Goal: Task Accomplishment & Management: Complete application form

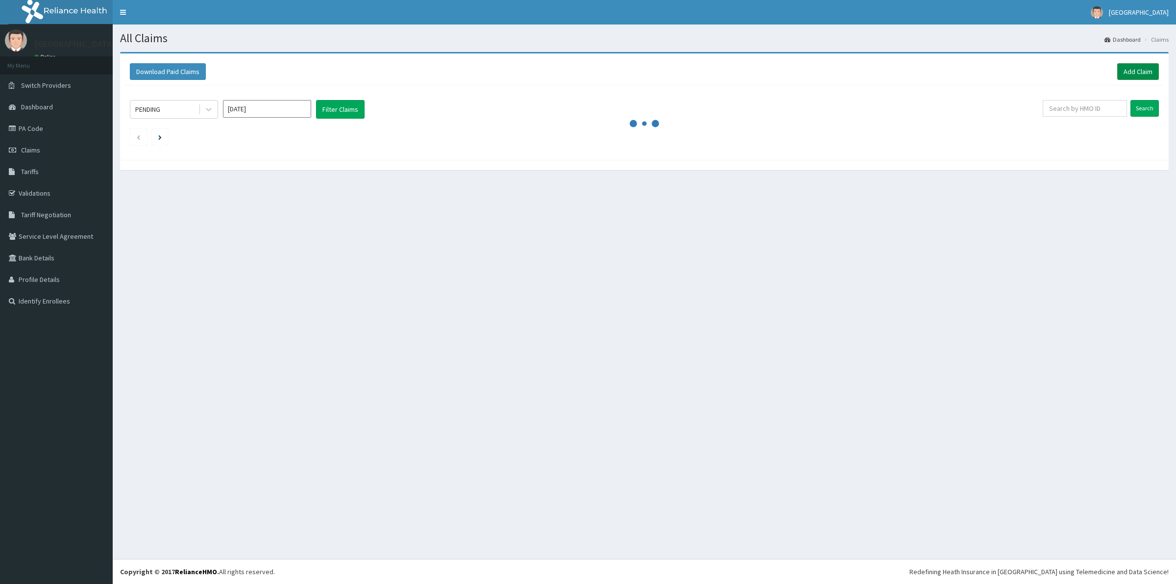
click at [1142, 72] on link "Add Claim" at bounding box center [1138, 71] width 42 height 17
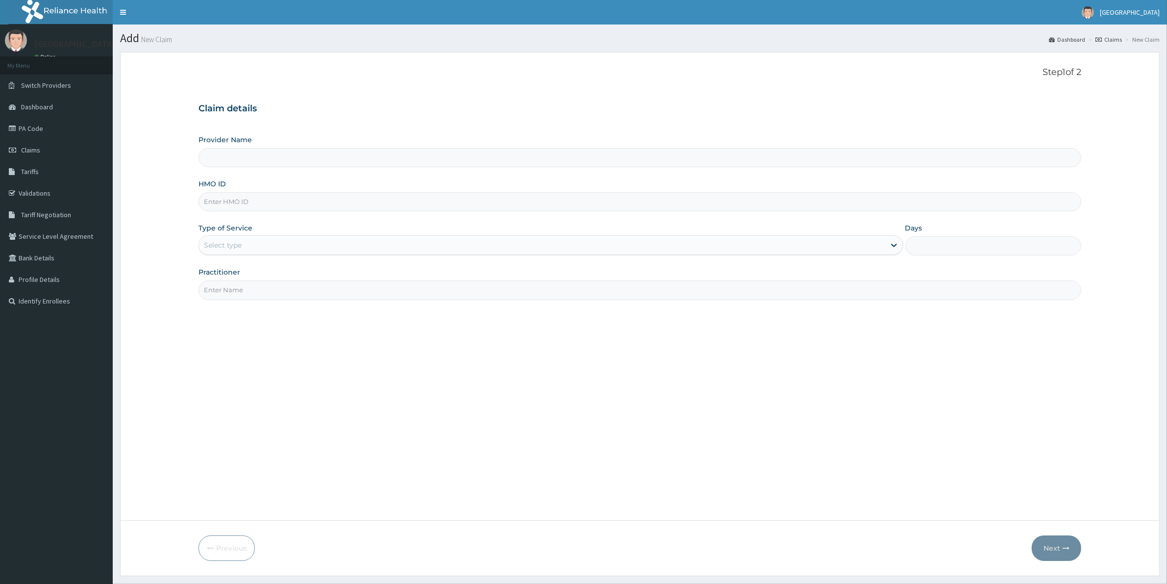
click at [457, 201] on input "HMO ID" at bounding box center [639, 201] width 883 height 19
paste input "eml/10044/A"
type input "eml/10044/A"
type input "Kreitton Care Hospital"
type input "eml/10044/A"
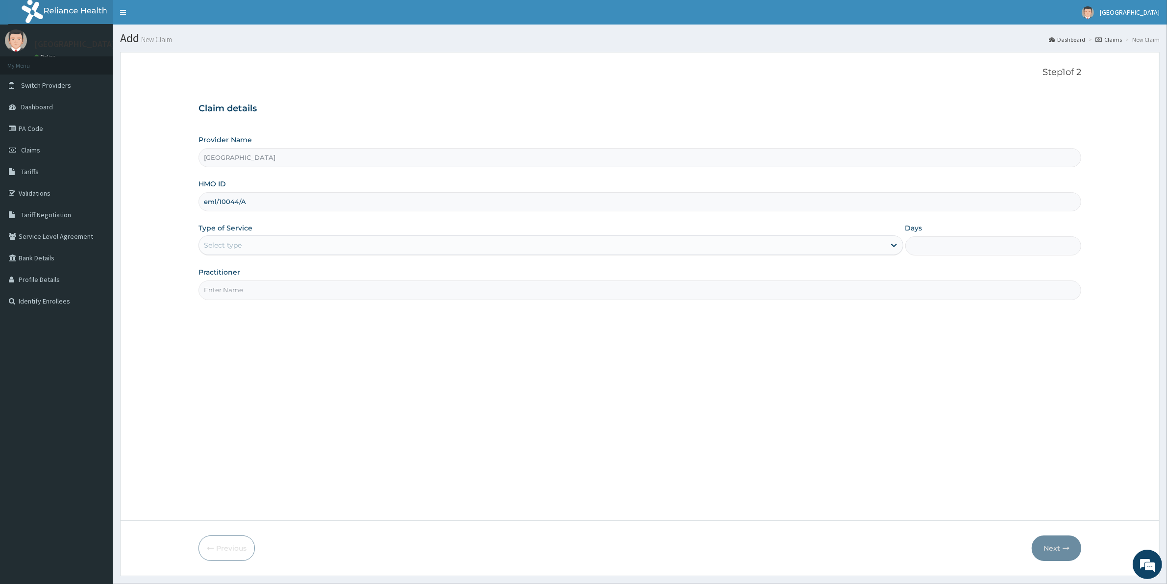
click at [790, 245] on div "Select type" at bounding box center [542, 245] width 686 height 16
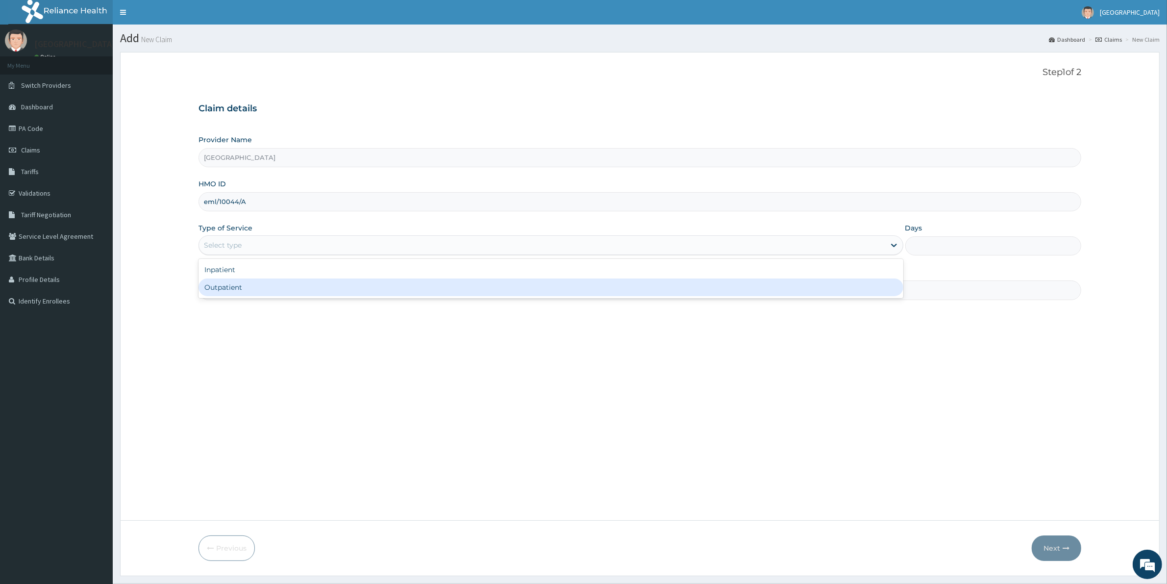
click at [789, 295] on div "Outpatient" at bounding box center [550, 287] width 705 height 18
type input "1"
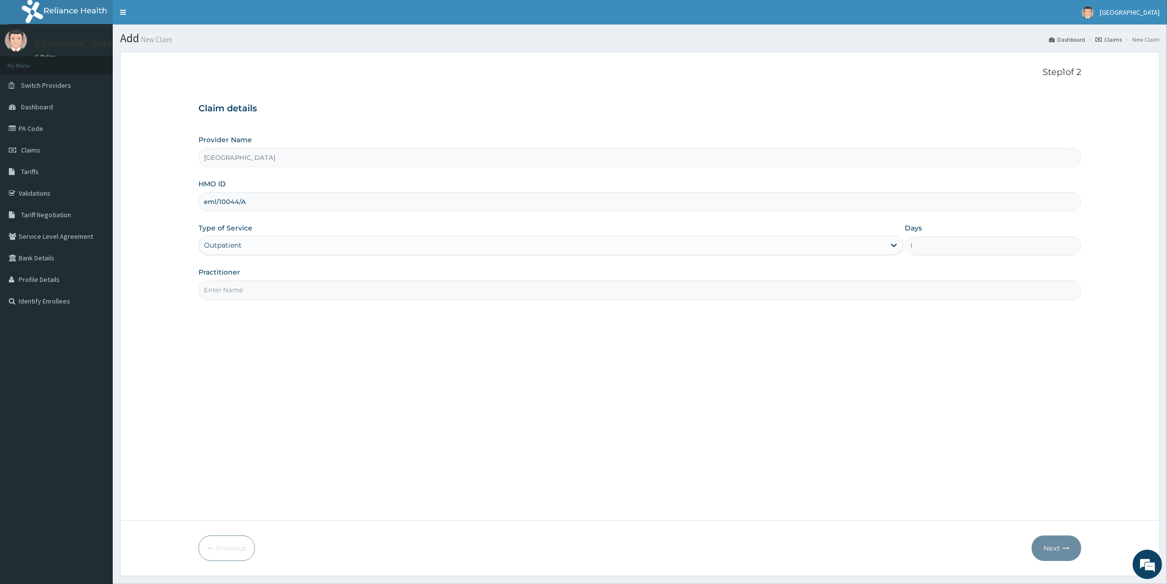
click at [419, 292] on input "Practitioner" at bounding box center [639, 289] width 883 height 19
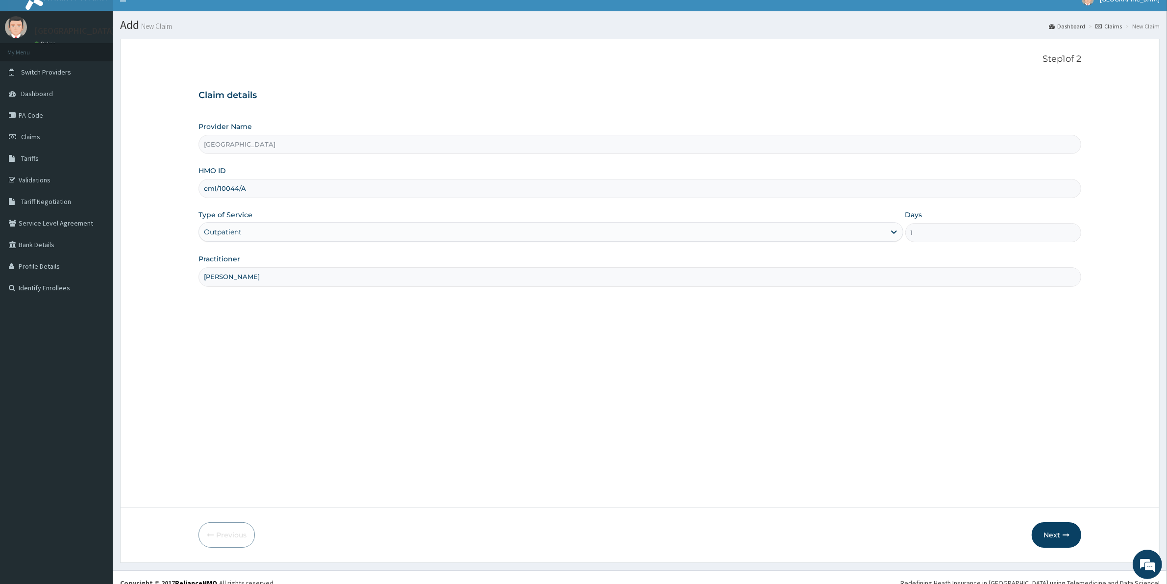
scroll to position [25, 0]
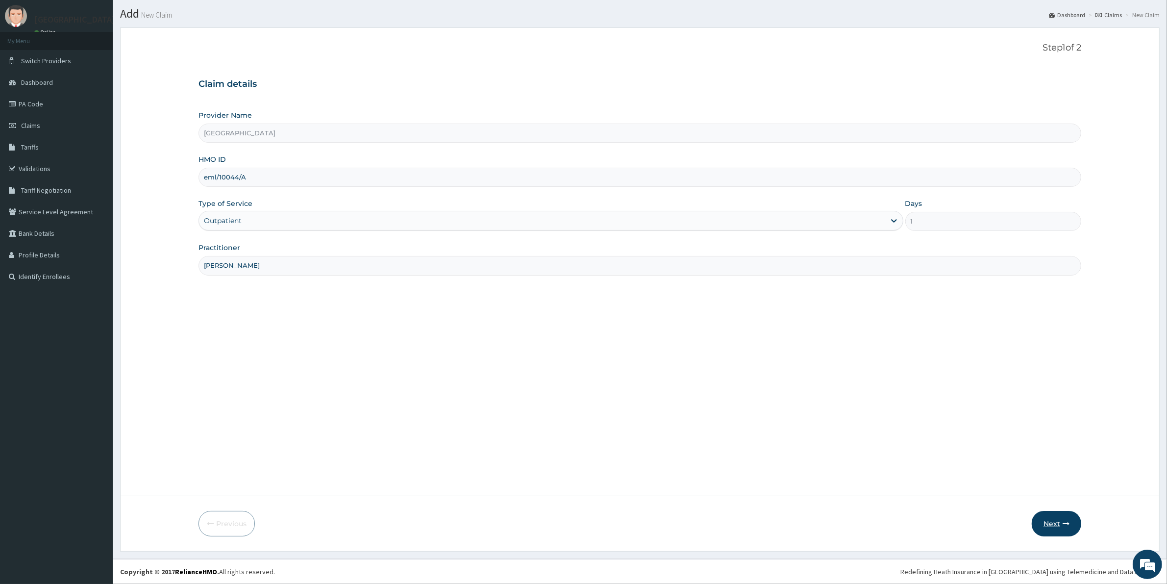
type input "DR JOY"
click at [1058, 521] on button "Next" at bounding box center [1056, 523] width 49 height 25
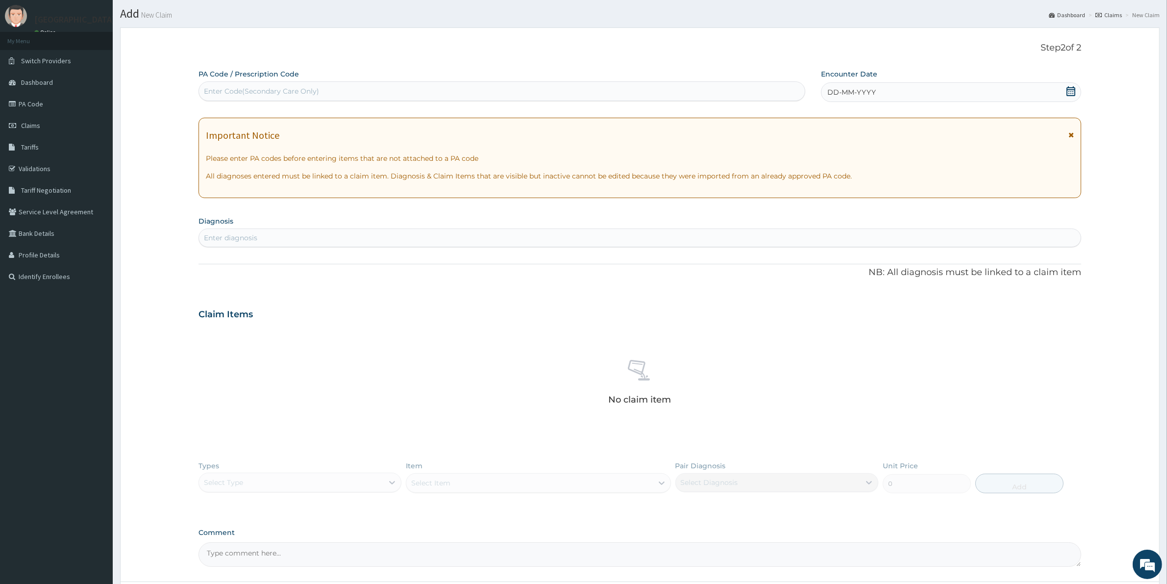
click at [1066, 91] on icon at bounding box center [1071, 91] width 10 height 10
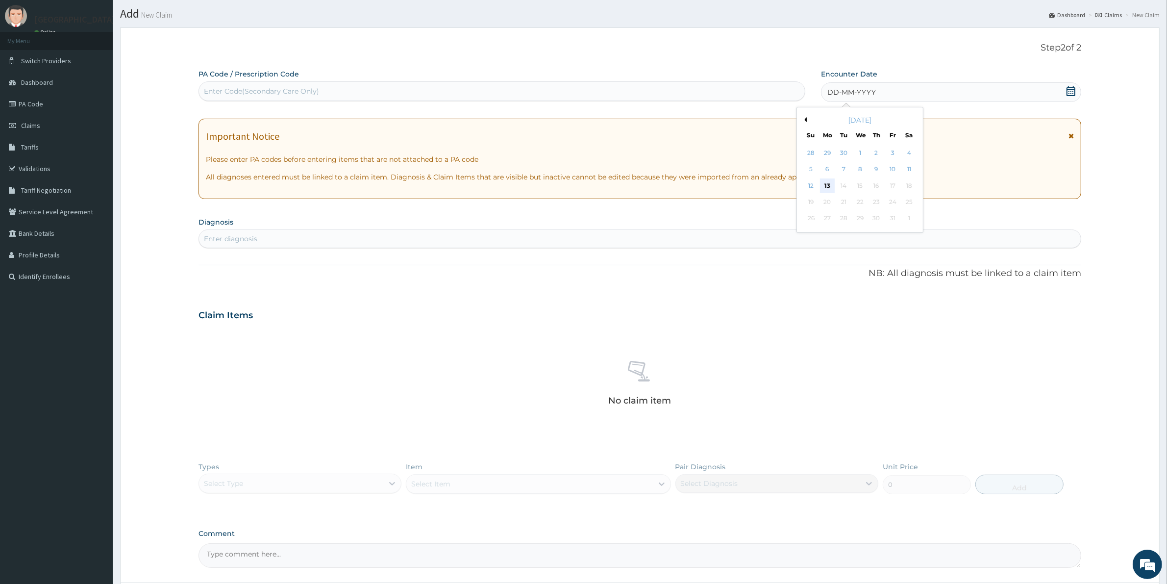
click at [825, 188] on div "13" at bounding box center [827, 185] width 15 height 15
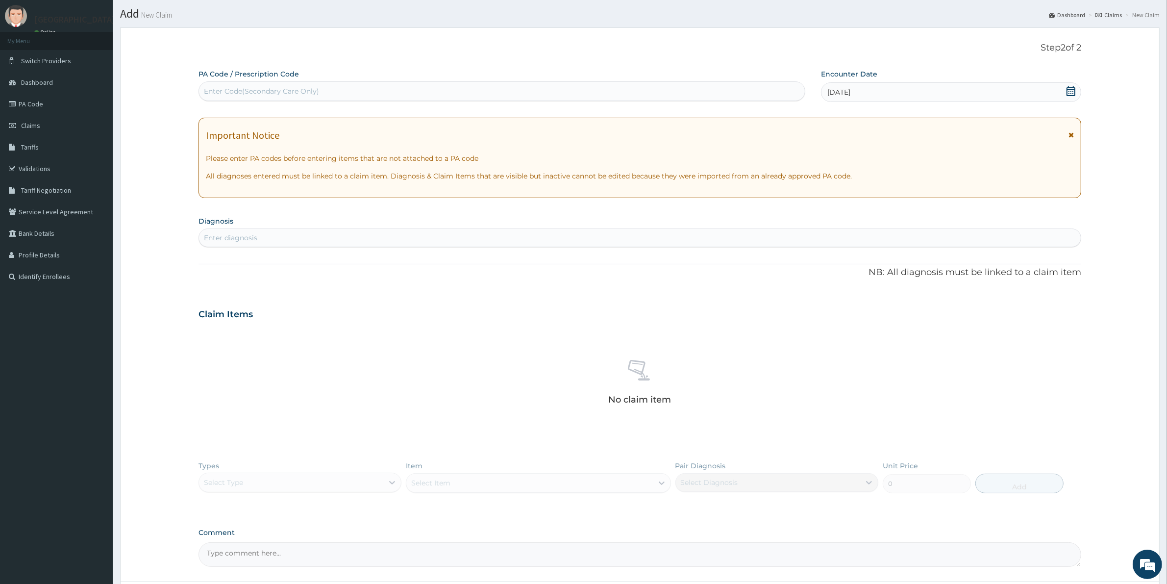
click at [424, 243] on div "Enter diagnosis" at bounding box center [640, 238] width 882 height 16
type input "MALARIA"
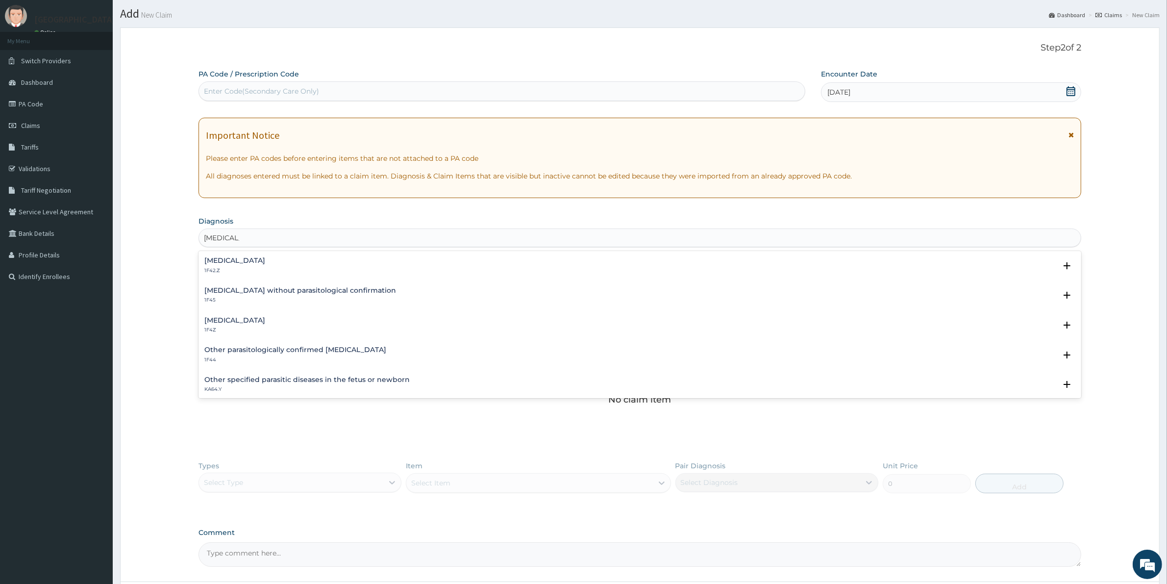
click at [307, 324] on div "Malaria, unspecified 1F4Z" at bounding box center [639, 325] width 871 height 17
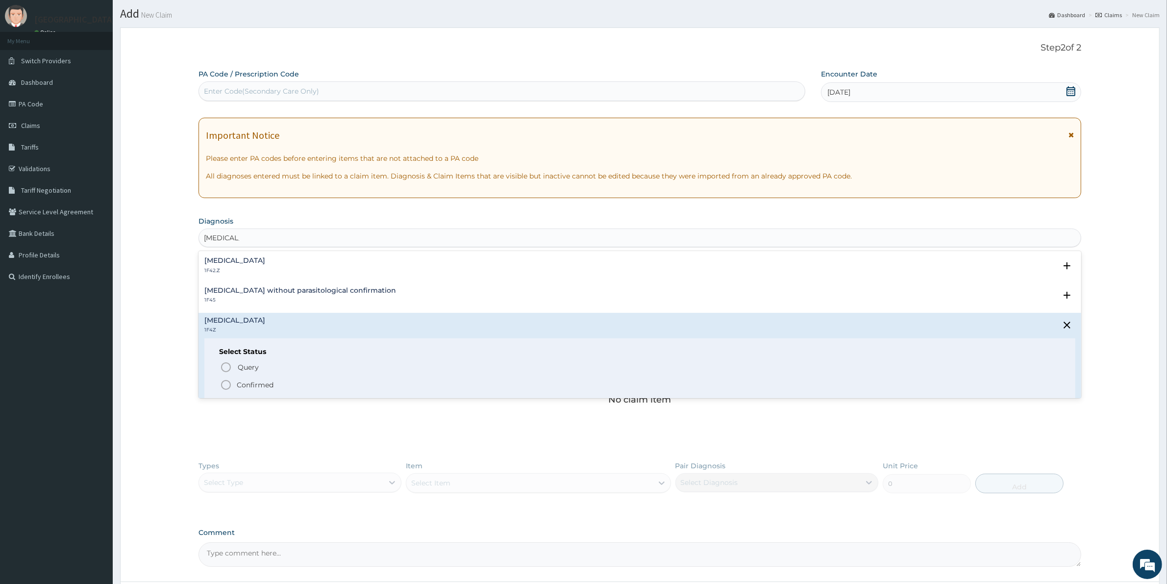
click at [306, 390] on span "Confirmed" at bounding box center [640, 385] width 840 height 12
